Goal: Transaction & Acquisition: Purchase product/service

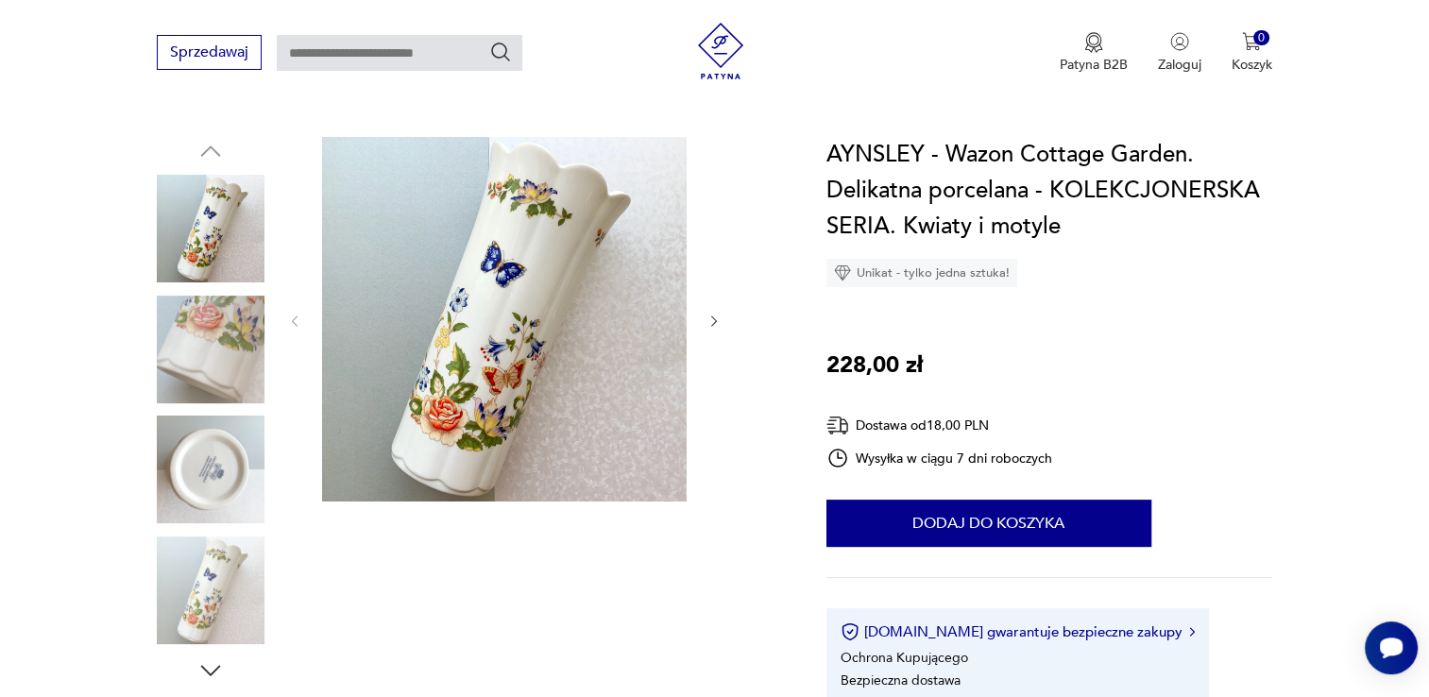
click at [178, 459] on img at bounding box center [211, 470] width 108 height 108
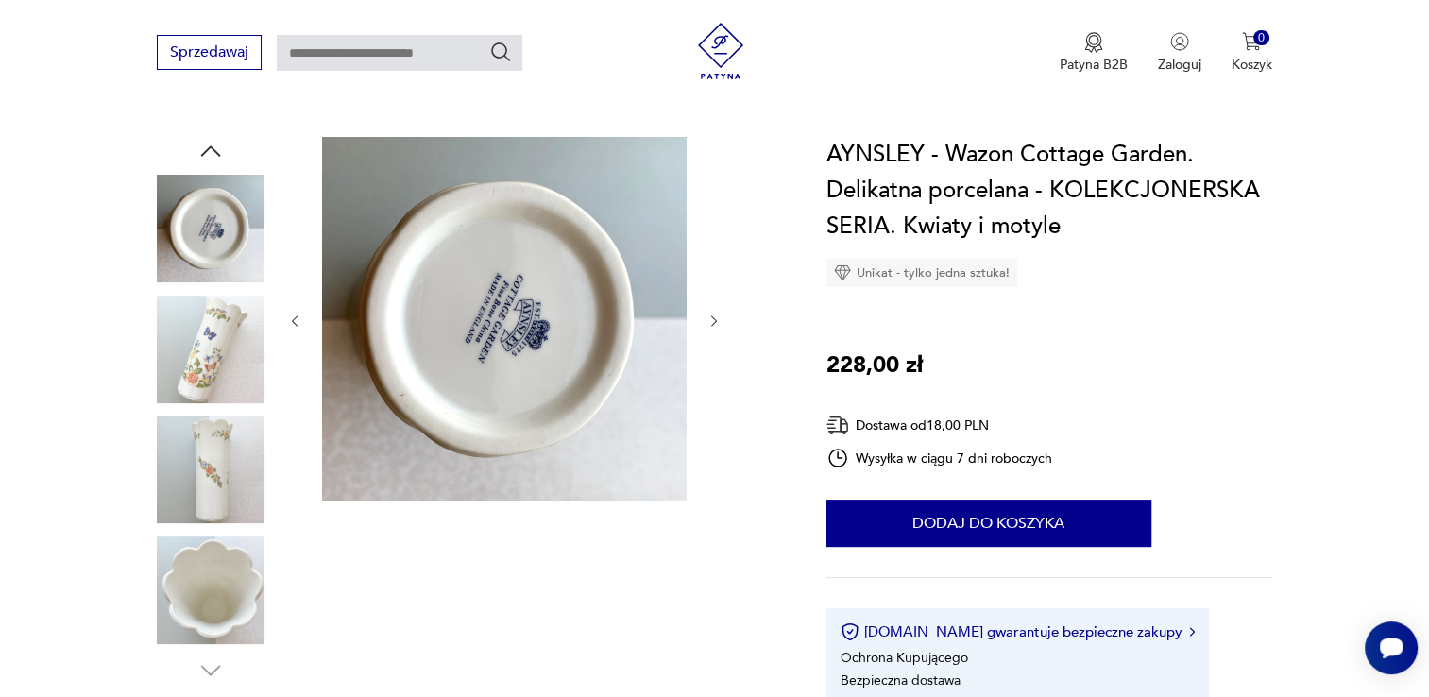
click at [439, 335] on img at bounding box center [504, 319] width 365 height 365
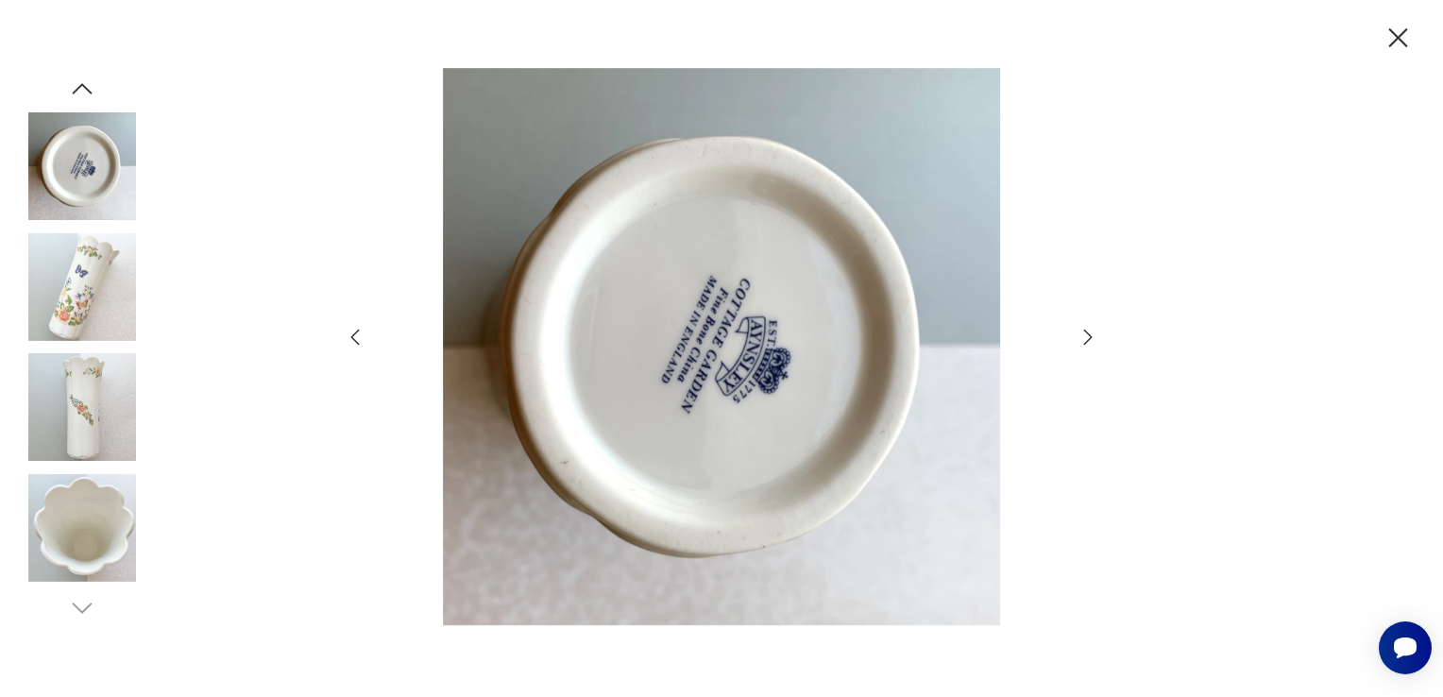
click at [758, 298] on img at bounding box center [721, 346] width 673 height 557
click at [99, 425] on img at bounding box center [82, 407] width 108 height 108
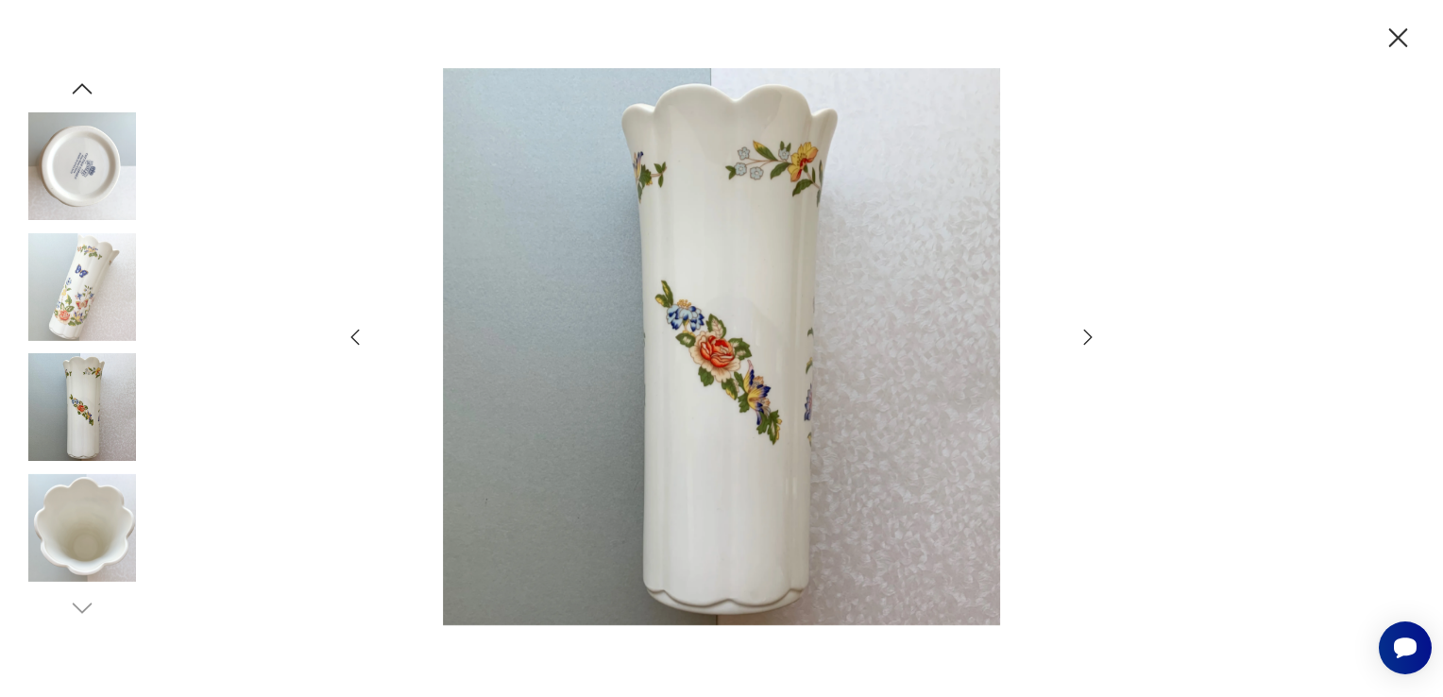
click at [97, 278] on img at bounding box center [82, 287] width 108 height 108
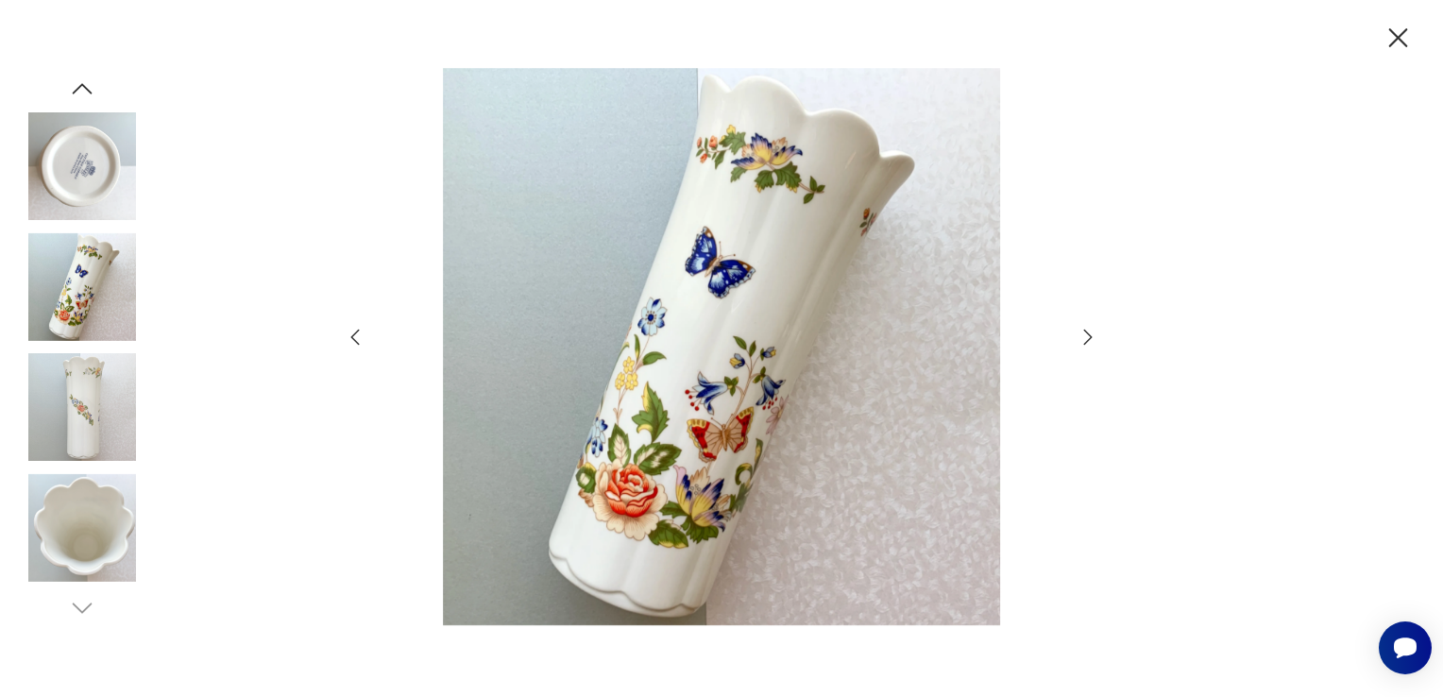
click at [91, 177] on img at bounding box center [82, 166] width 108 height 108
